Goal: Task Accomplishment & Management: Complete application form

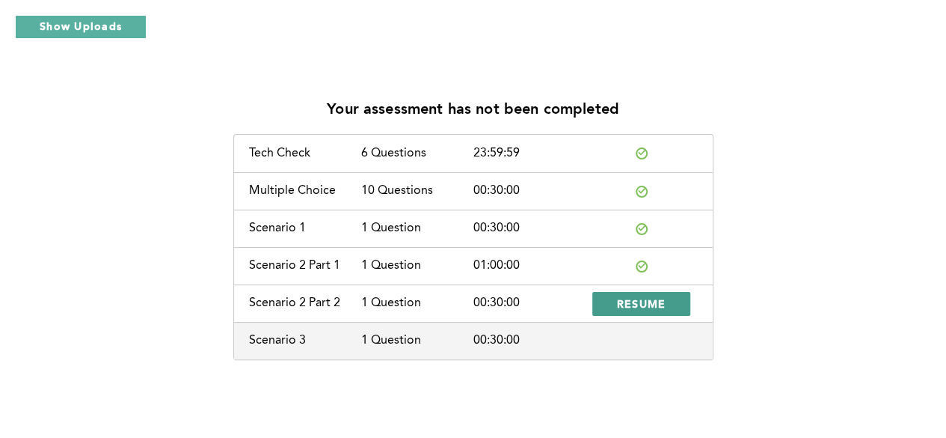
click at [668, 309] on button "RESUME" at bounding box center [642, 304] width 99 height 24
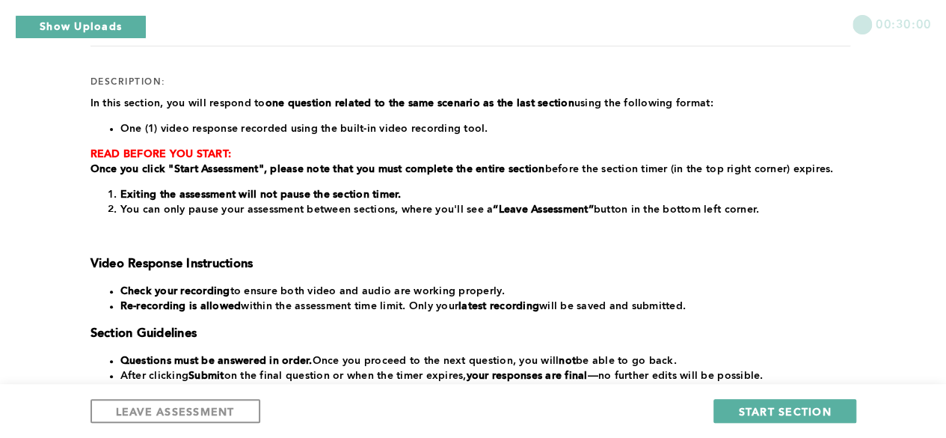
scroll to position [224, 0]
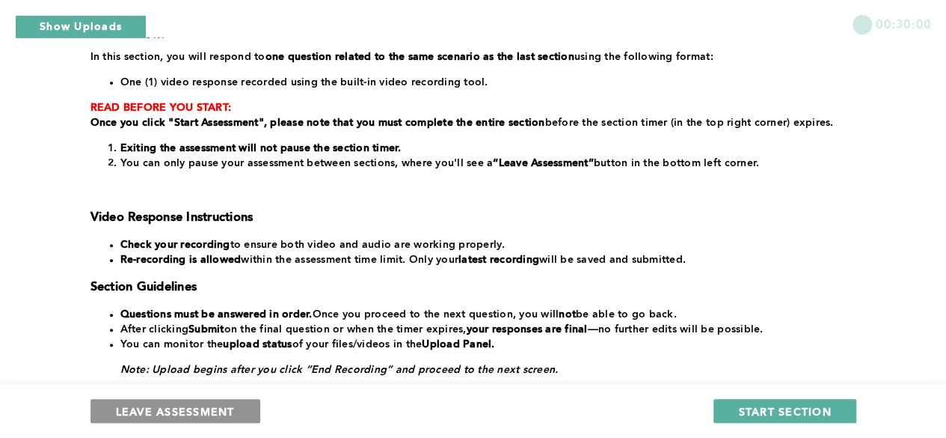
click at [168, 411] on span "LEAVE ASSESSMENT" at bounding box center [175, 411] width 119 height 14
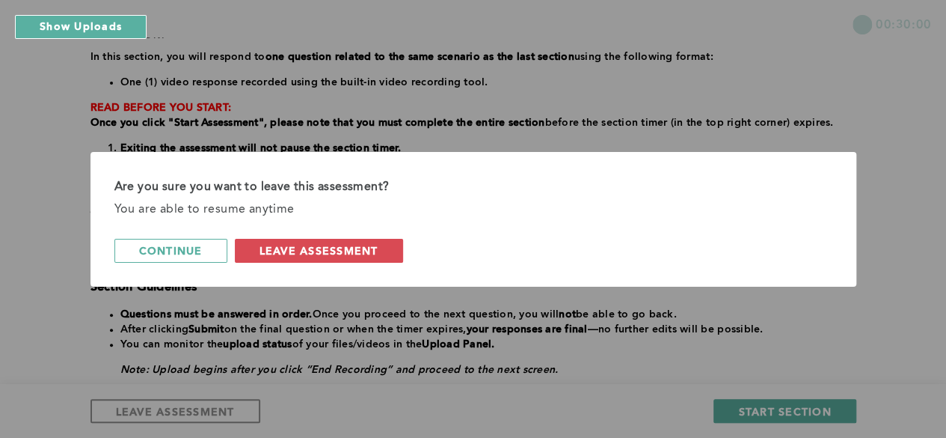
click at [300, 250] on span "leave assessment" at bounding box center [319, 250] width 119 height 14
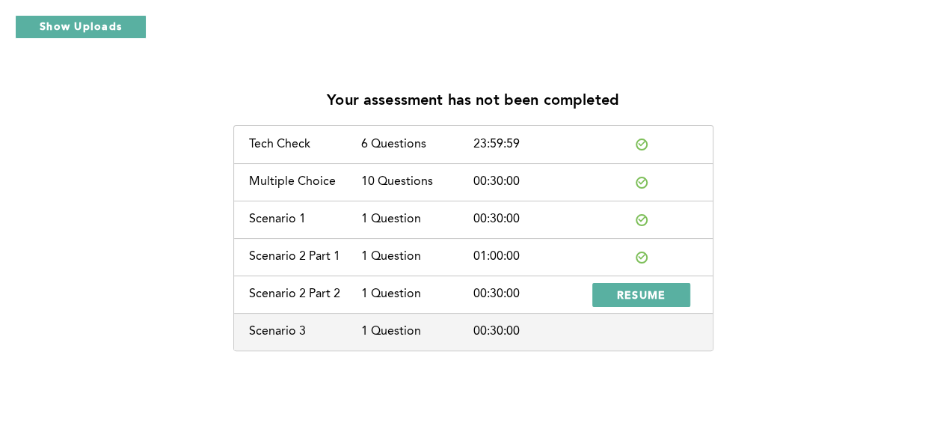
scroll to position [8, 0]
